Goal: Task Accomplishment & Management: Complete application form

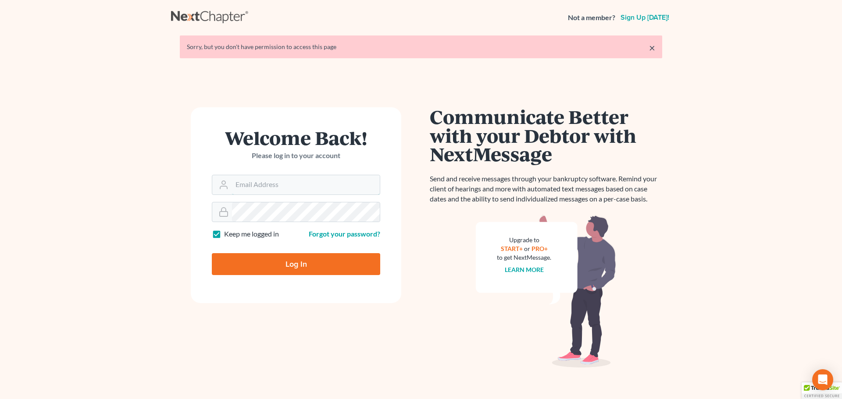
type input "[EMAIL_ADDRESS][DOMAIN_NAME]"
click at [287, 268] on input "Log In" at bounding box center [296, 264] width 168 height 22
type input "Thinking..."
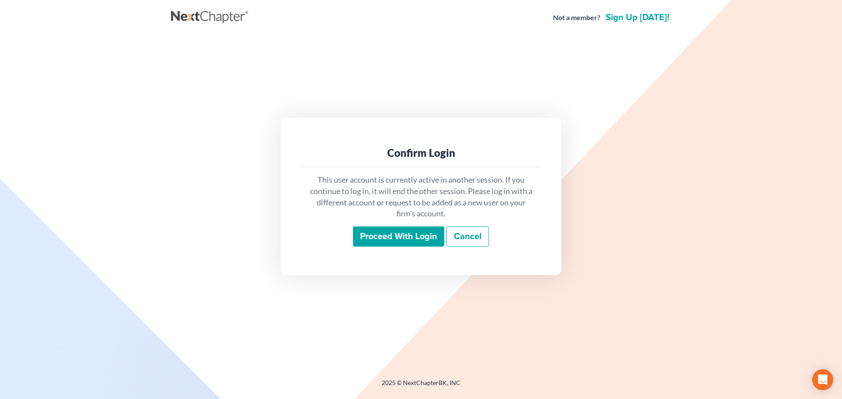
click at [400, 235] on input "Proceed with login" at bounding box center [398, 237] width 91 height 20
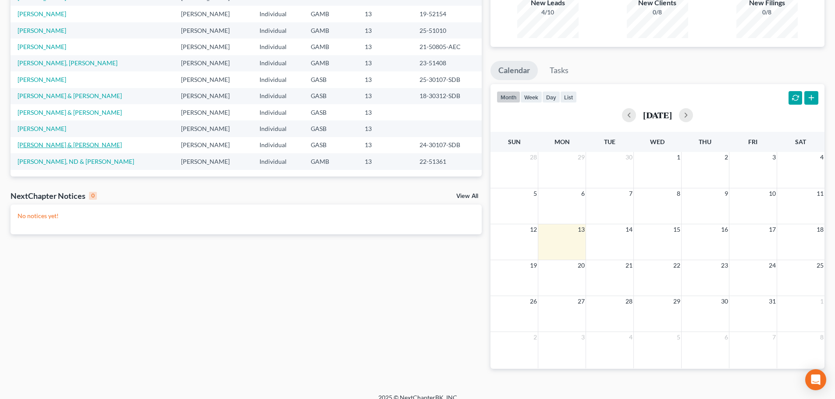
scroll to position [107, 0]
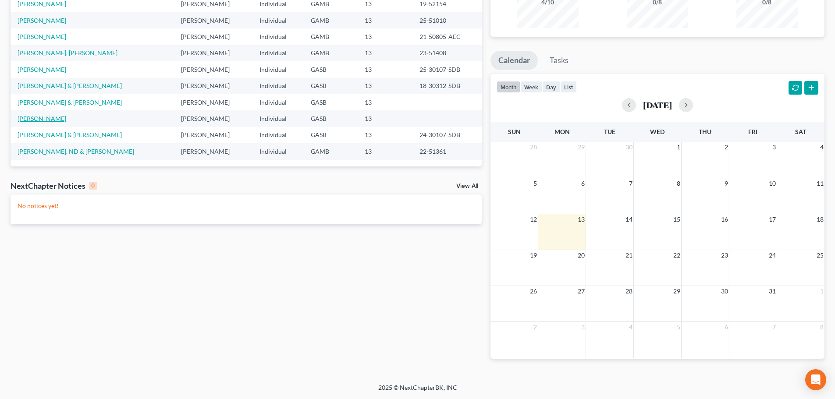
click at [46, 119] on link "Benjamin, Regina" at bounding box center [42, 118] width 49 height 7
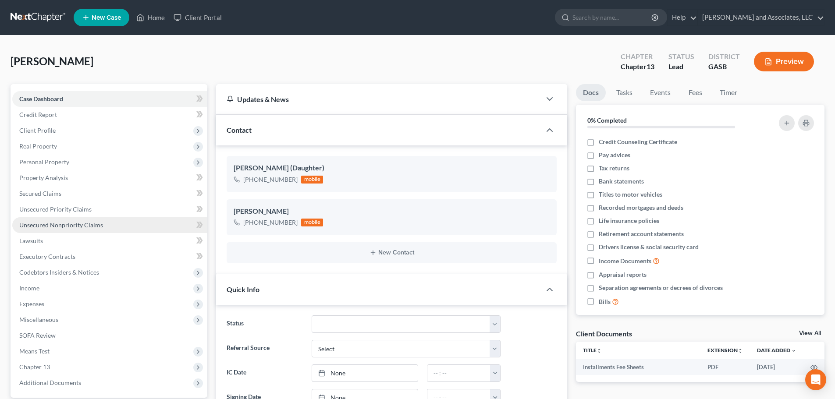
click at [60, 227] on span "Unsecured Nonpriority Claims" at bounding box center [61, 224] width 84 height 7
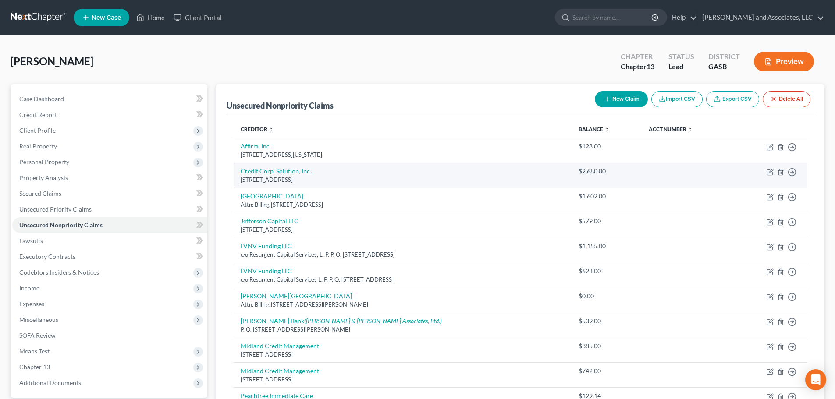
click at [286, 173] on link "Credit Corp. Solution, Inc." at bounding box center [276, 171] width 71 height 7
select select "46"
select select "1"
select select "0"
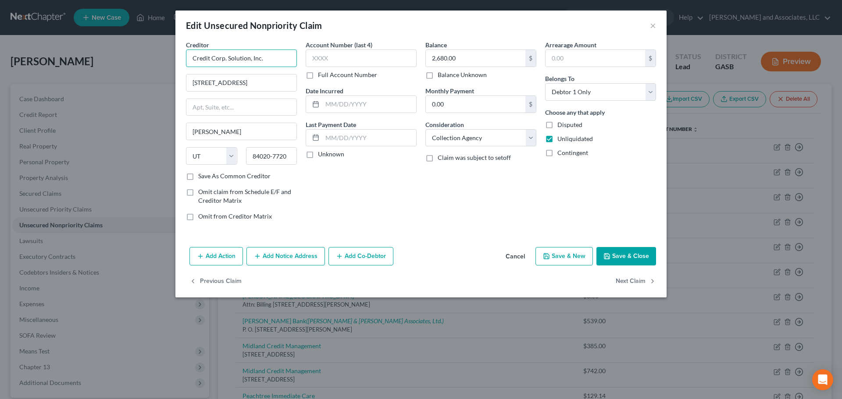
click at [248, 57] on input "Credit Corp. Solution, Inc." at bounding box center [241, 59] width 111 height 18
type input "Credit Corp. Solutions, Inc."
click at [638, 258] on button "Save & Close" at bounding box center [626, 256] width 60 height 18
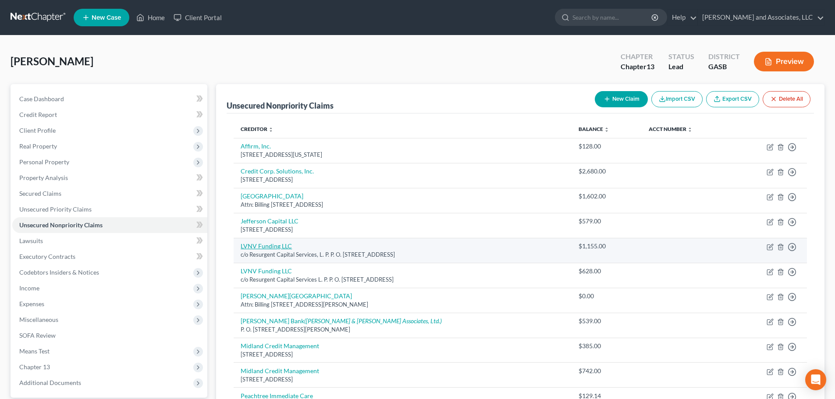
click at [270, 245] on link "LVNV Funding LLC" at bounding box center [266, 245] width 51 height 7
select select "42"
select select "1"
select select "0"
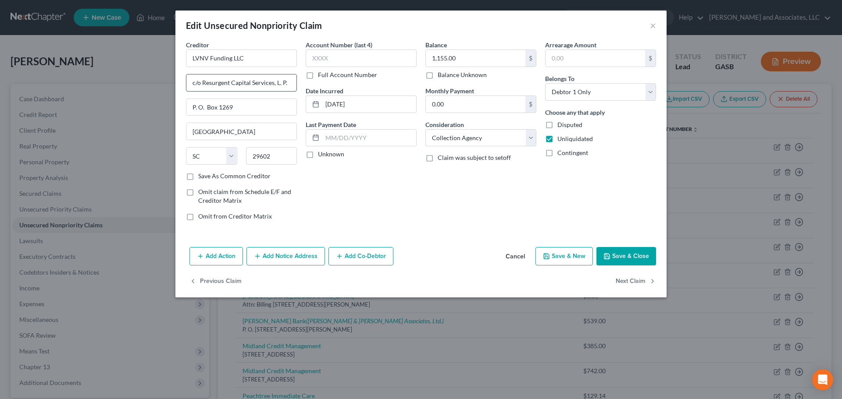
click at [274, 84] on input "c/o Resurgent Capital Services, L. P." at bounding box center [241, 83] width 110 height 17
type input "c/o Resurgent Capital Services L. P."
click at [624, 261] on button "Save & Close" at bounding box center [626, 256] width 60 height 18
